Goal: Find specific page/section: Find specific page/section

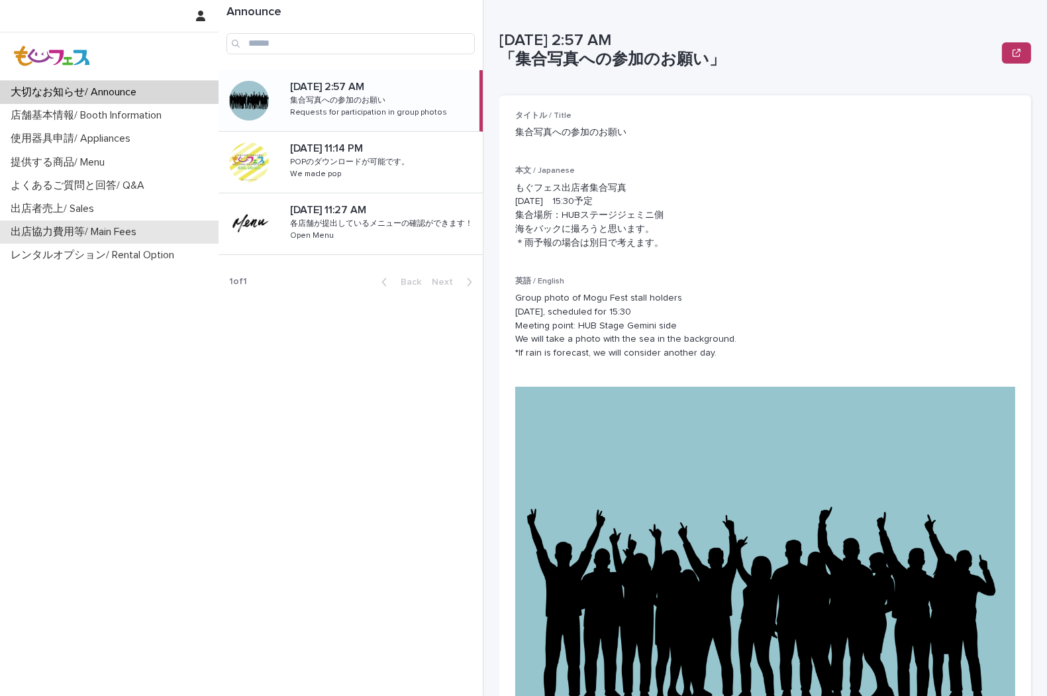
click at [62, 230] on p "出店協力費用等/ Main Fees" at bounding box center [76, 232] width 142 height 13
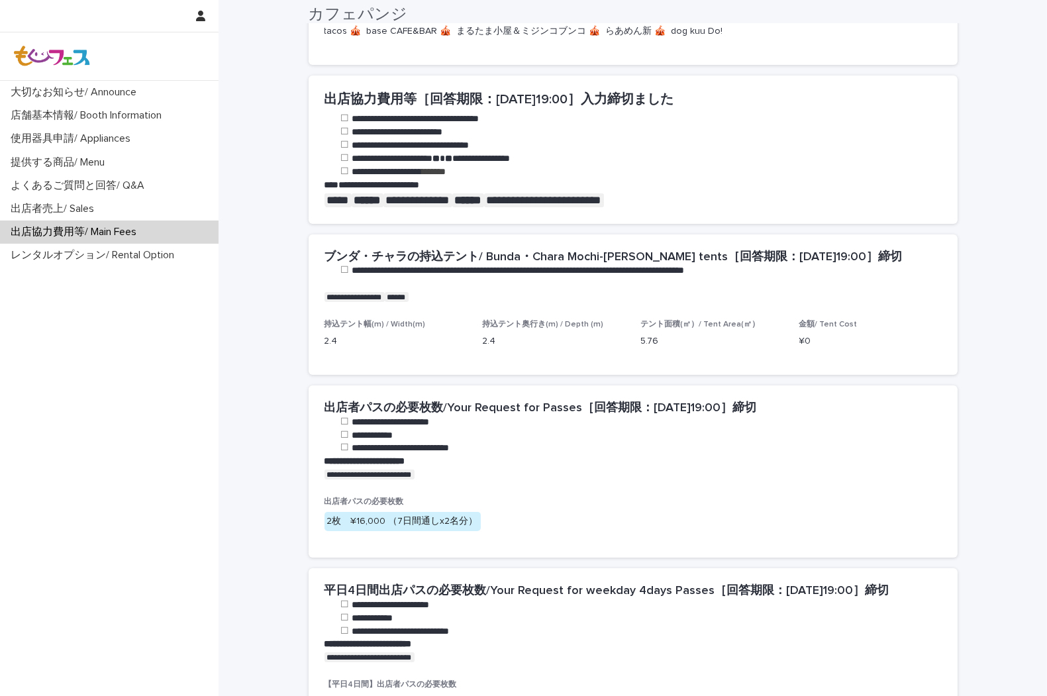
scroll to position [441, 0]
